Goal: Information Seeking & Learning: Check status

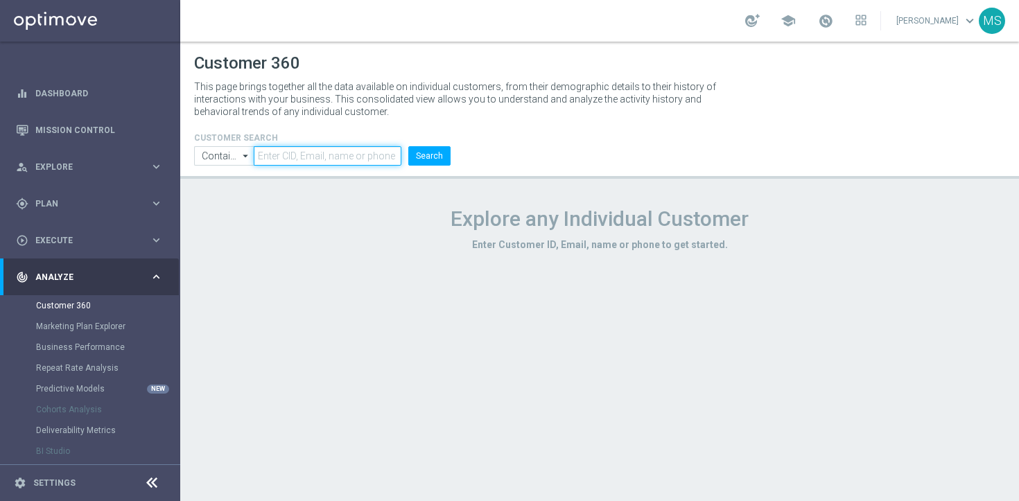
click at [319, 159] on input "text" at bounding box center [328, 155] width 148 height 19
paste input "2551299"
type input "2551299"
drag, startPoint x: 430, startPoint y: 157, endPoint x: 430, endPoint y: 148, distance: 9.0
click at [430, 156] on button "Search" at bounding box center [429, 155] width 42 height 19
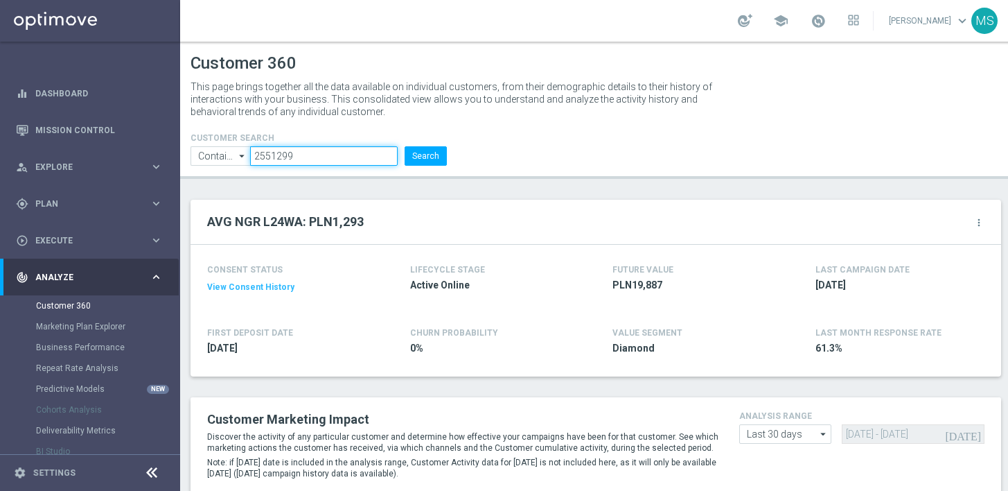
drag, startPoint x: 317, startPoint y: 155, endPoint x: 235, endPoint y: 153, distance: 81.8
click at [235, 153] on ul "Contains Contains arrow_drop_down Show Selected 0 of NaN Contains Equals" at bounding box center [318, 155] width 263 height 19
